Goal: Information Seeking & Learning: Learn about a topic

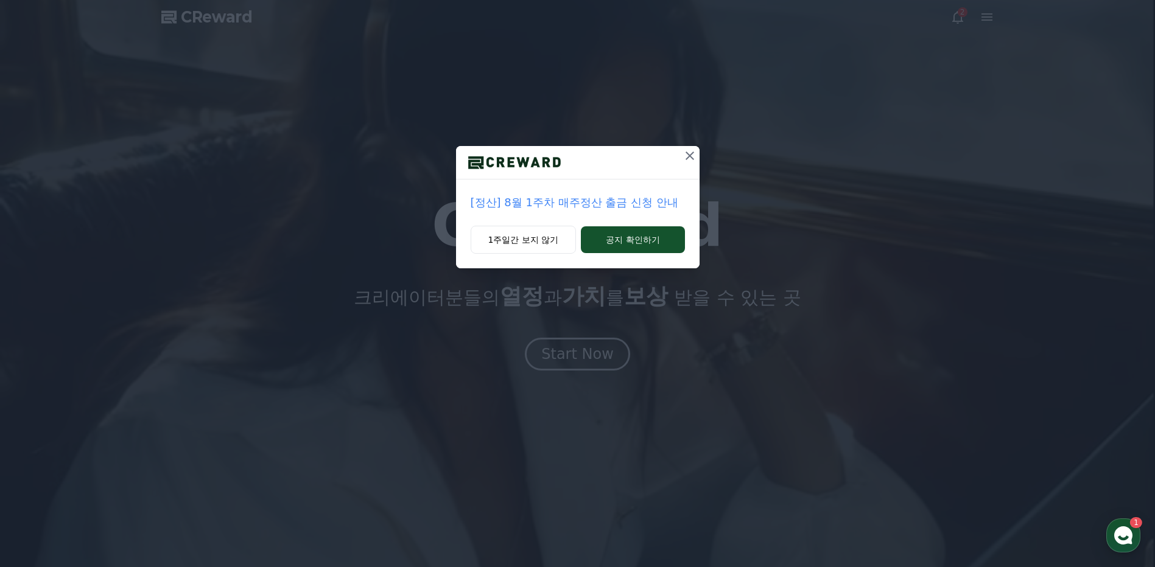
click at [692, 151] on icon at bounding box center [689, 156] width 15 height 15
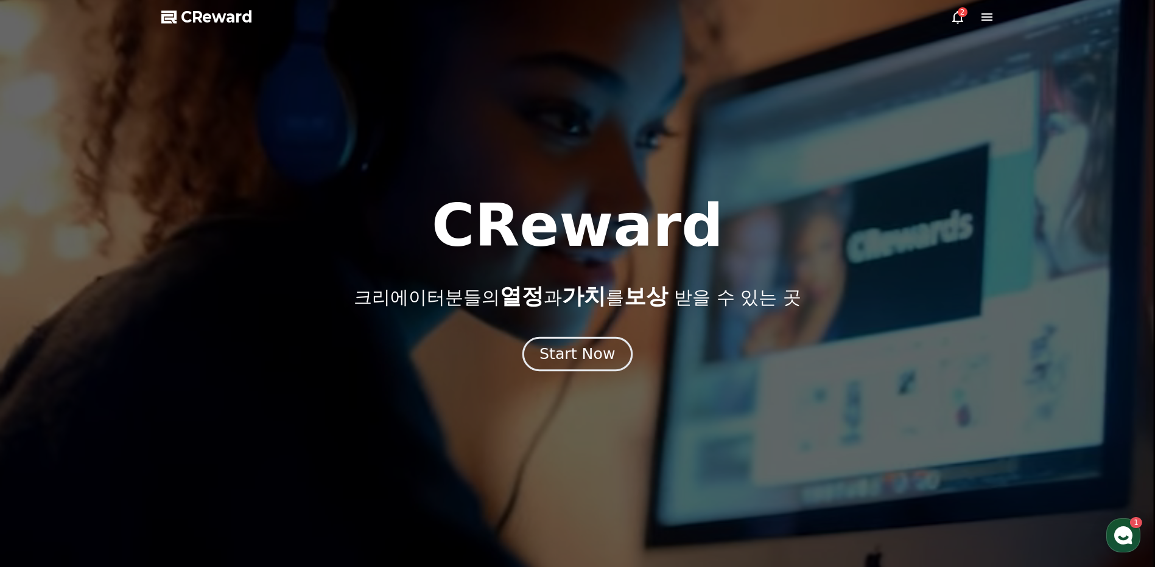
click at [584, 361] on div "Start Now" at bounding box center [576, 354] width 75 height 21
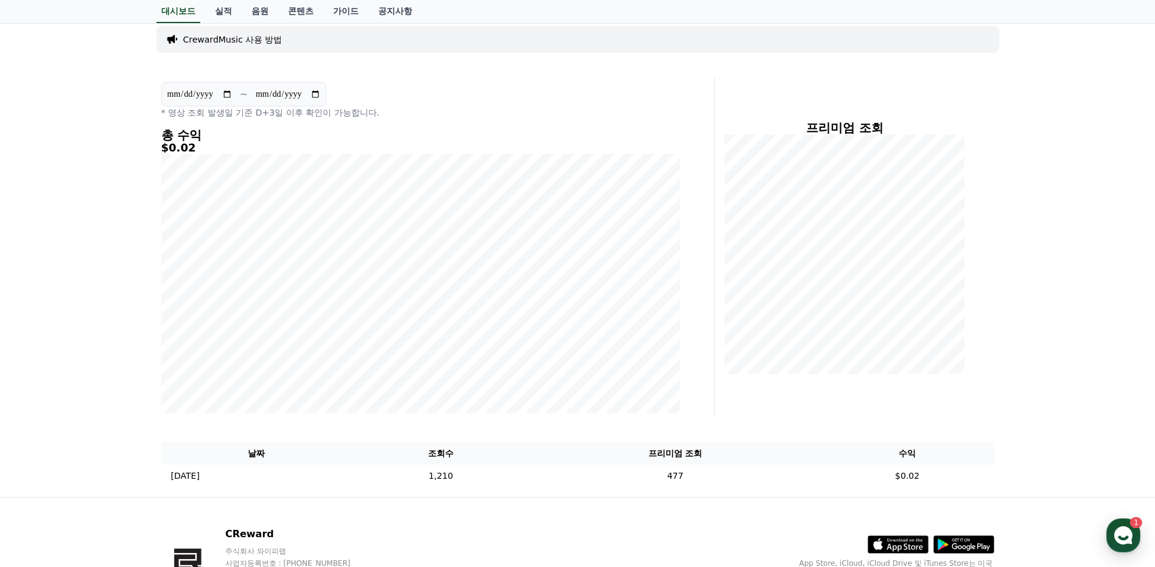
scroll to position [149, 0]
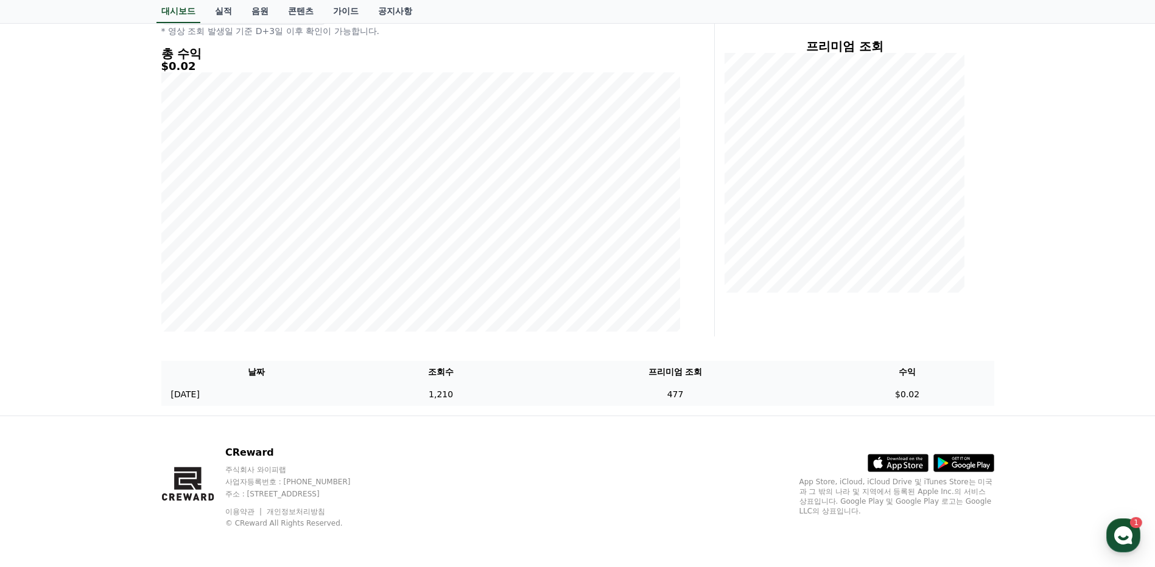
click at [485, 393] on td "1,210" at bounding box center [441, 395] width 178 height 23
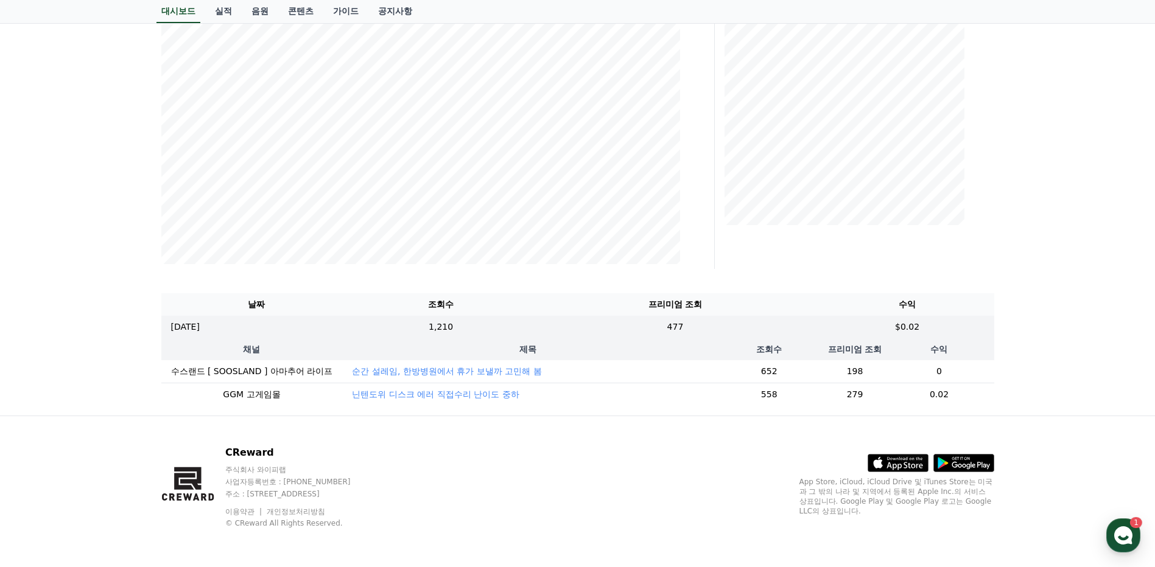
scroll to position [226, 0]
click at [418, 388] on p "닌텐도위 디스크 에러 직접수리 난이도 중하" at bounding box center [435, 394] width 167 height 12
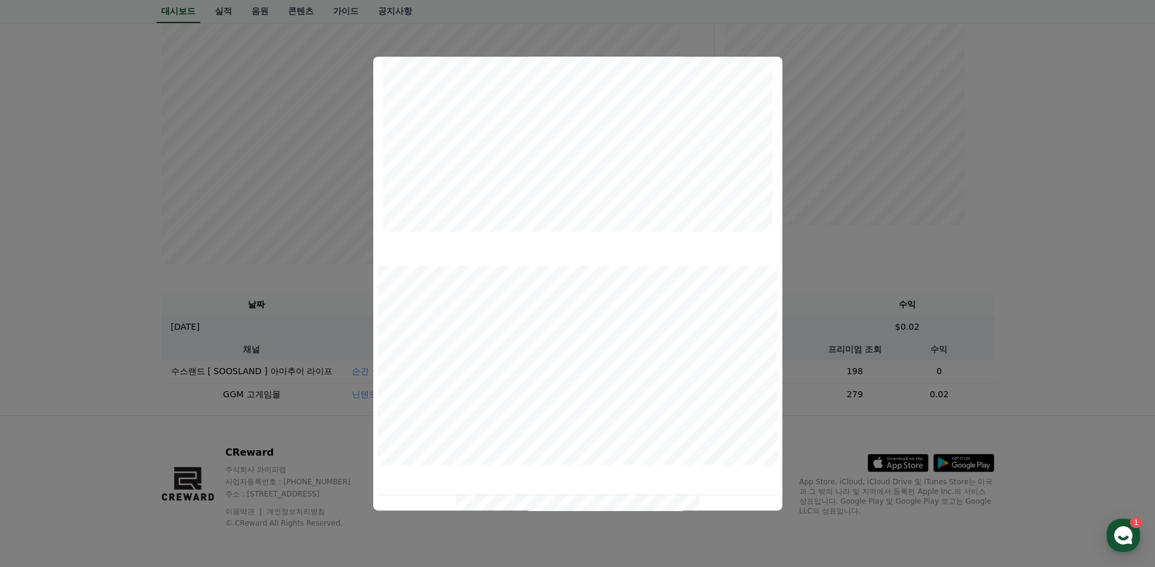
scroll to position [0, 0]
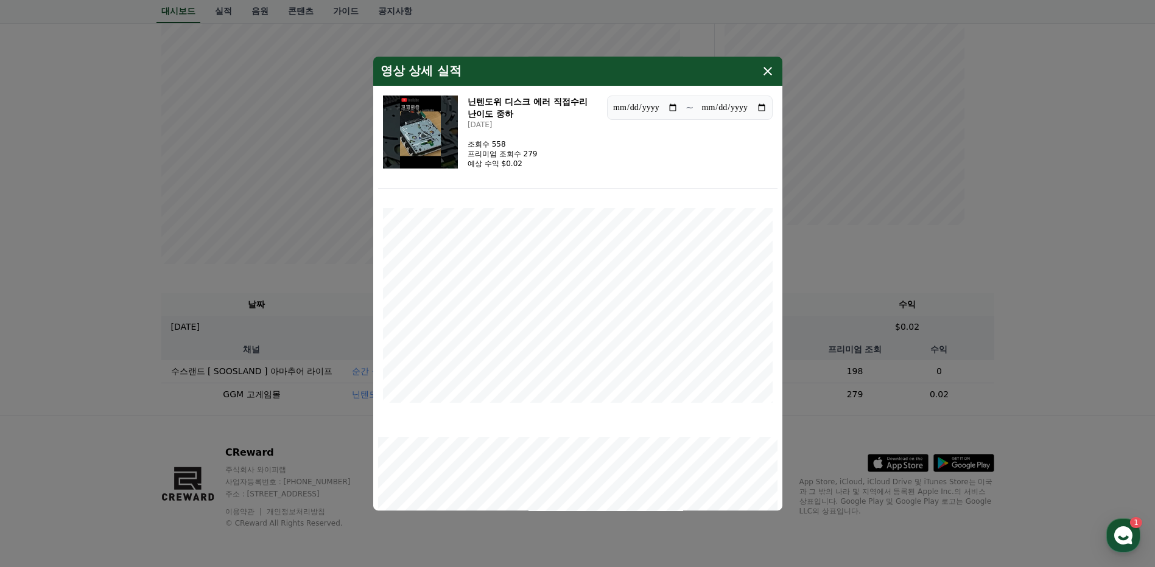
click at [766, 69] on icon "modal" at bounding box center [767, 71] width 15 height 15
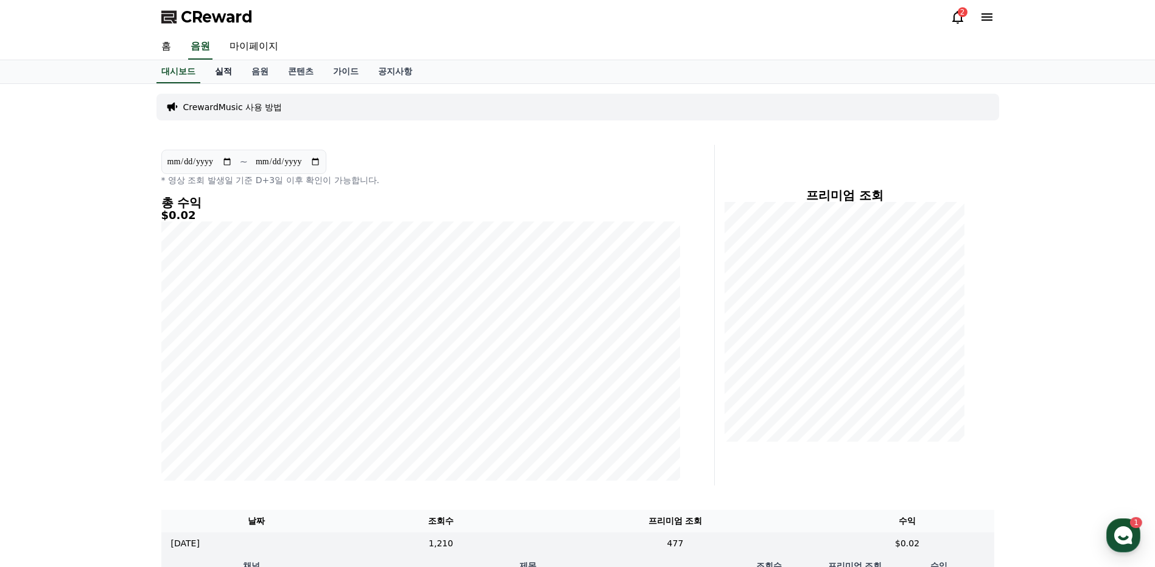
click at [223, 69] on link "실적" at bounding box center [223, 71] width 37 height 23
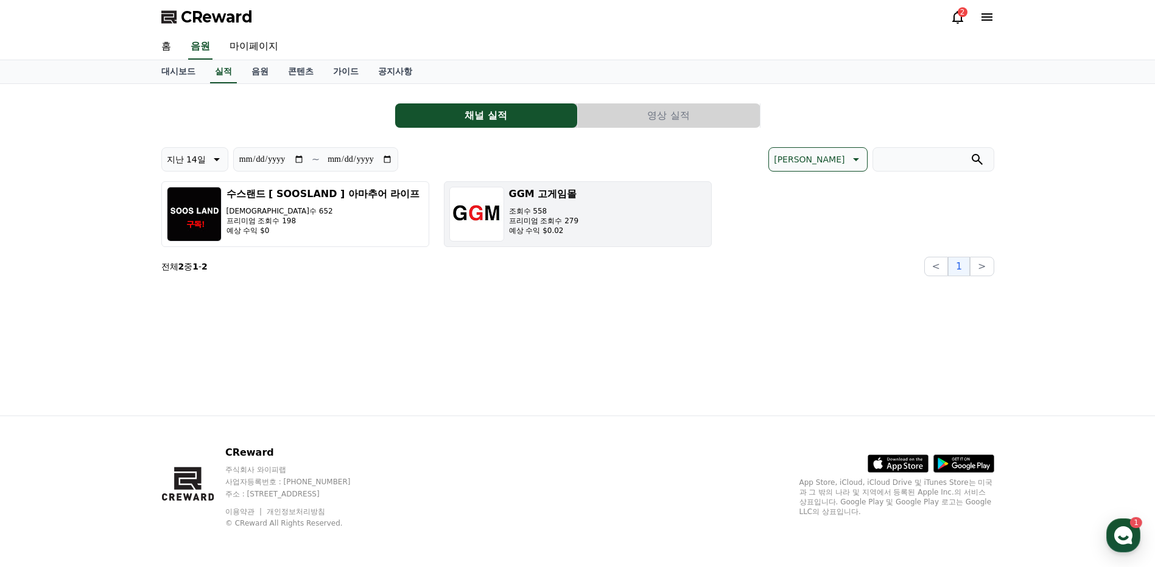
click at [539, 220] on p "프리미엄 조회수 279" at bounding box center [544, 221] width 70 height 10
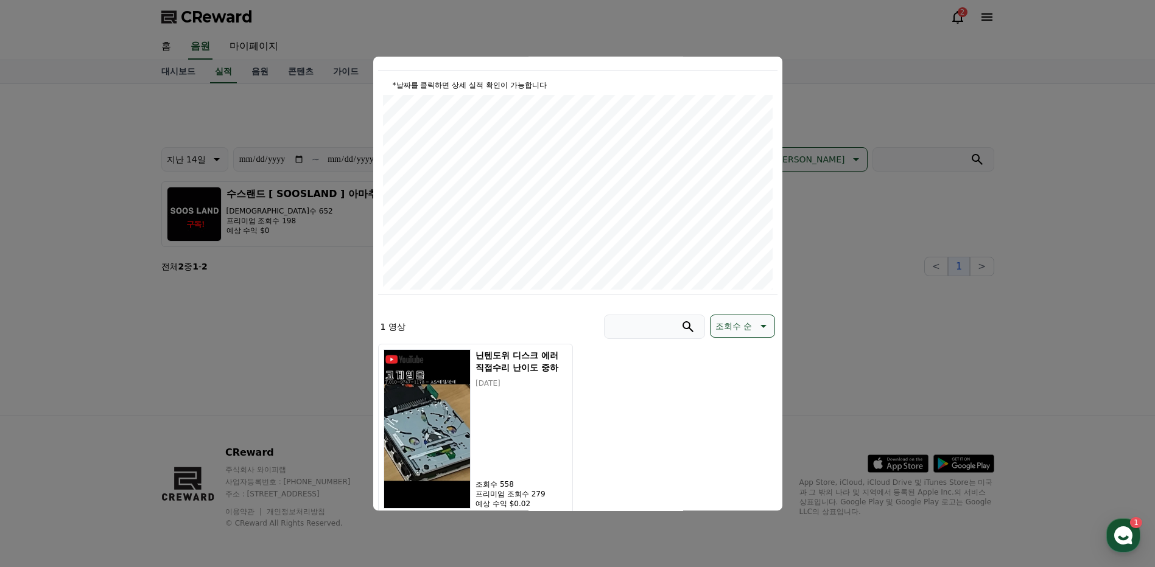
scroll to position [149, 0]
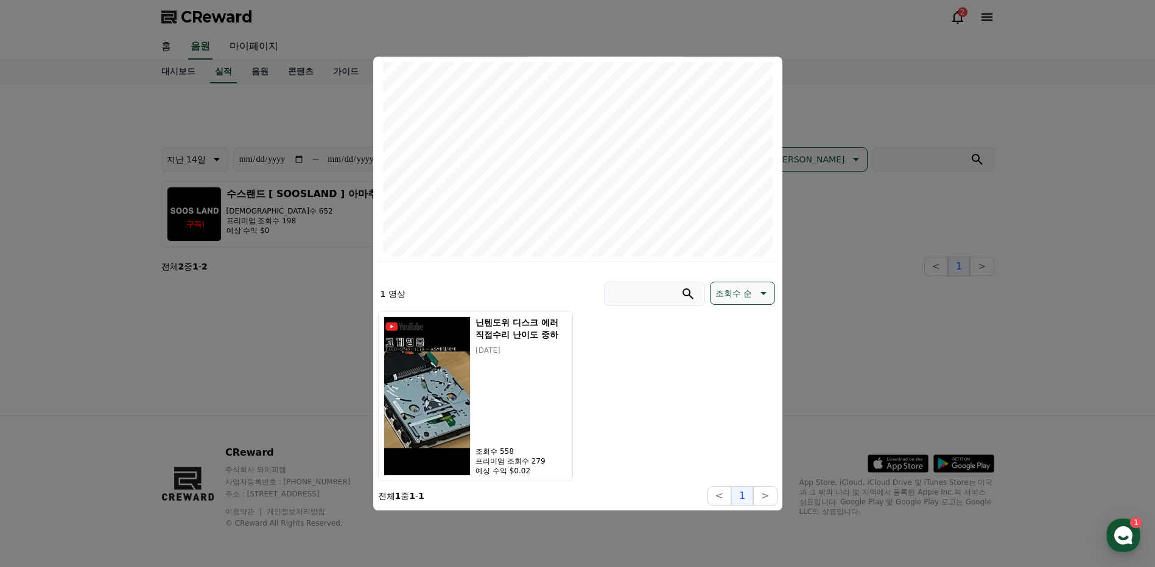
click at [309, 185] on button "close modal" at bounding box center [577, 283] width 1155 height 567
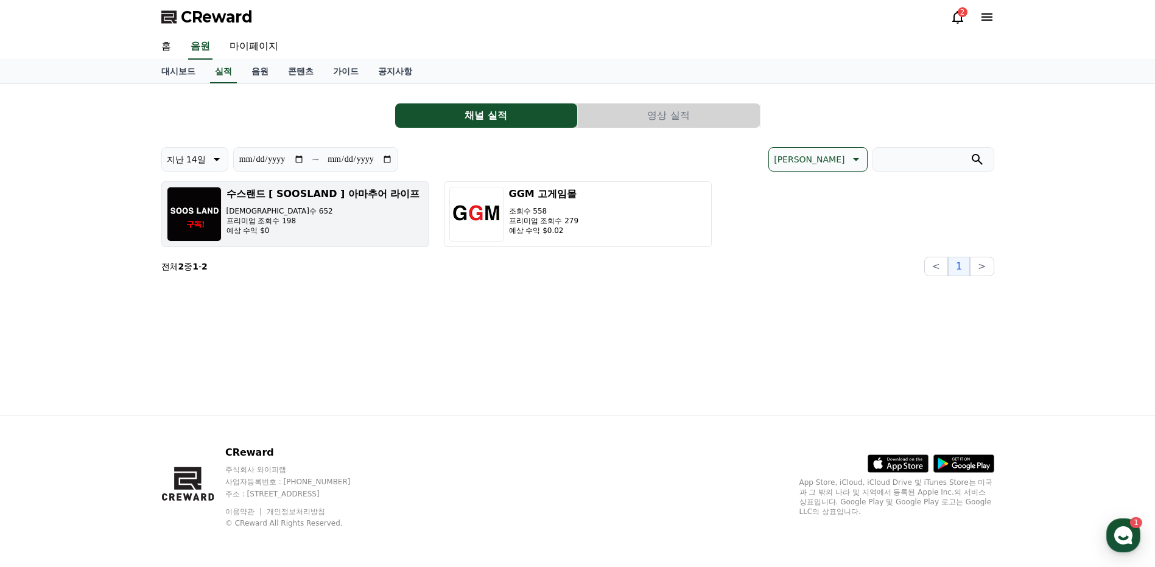
click at [312, 191] on h3 "수스랜드 [ SOOSLAND ] 아마추어 라이프" at bounding box center [323, 194] width 194 height 15
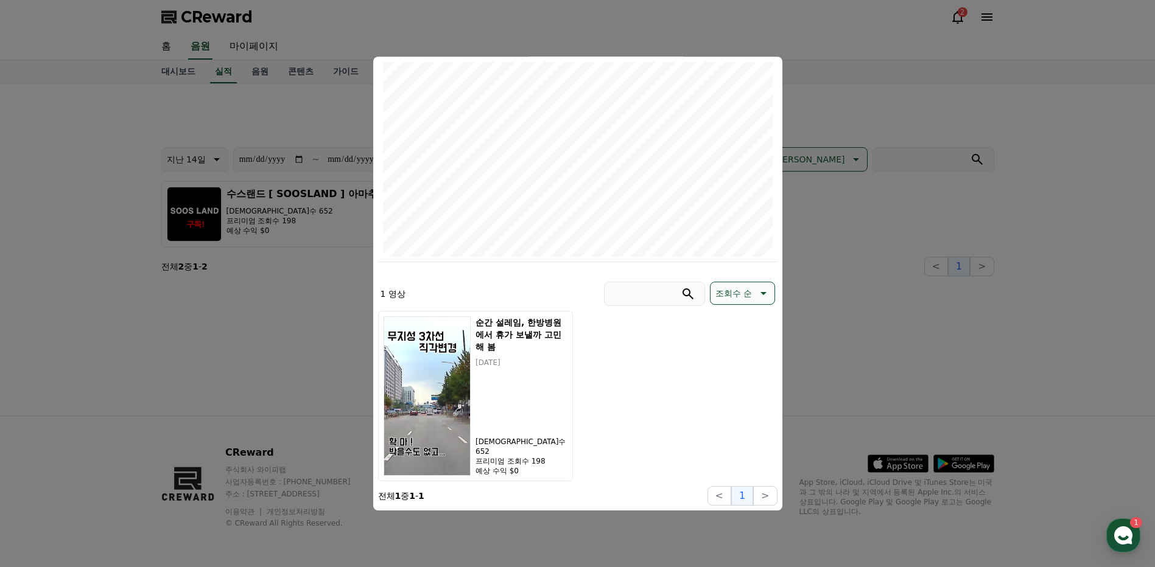
click at [828, 82] on button "close modal" at bounding box center [577, 283] width 1155 height 567
